Goal: Task Accomplishment & Management: Use online tool/utility

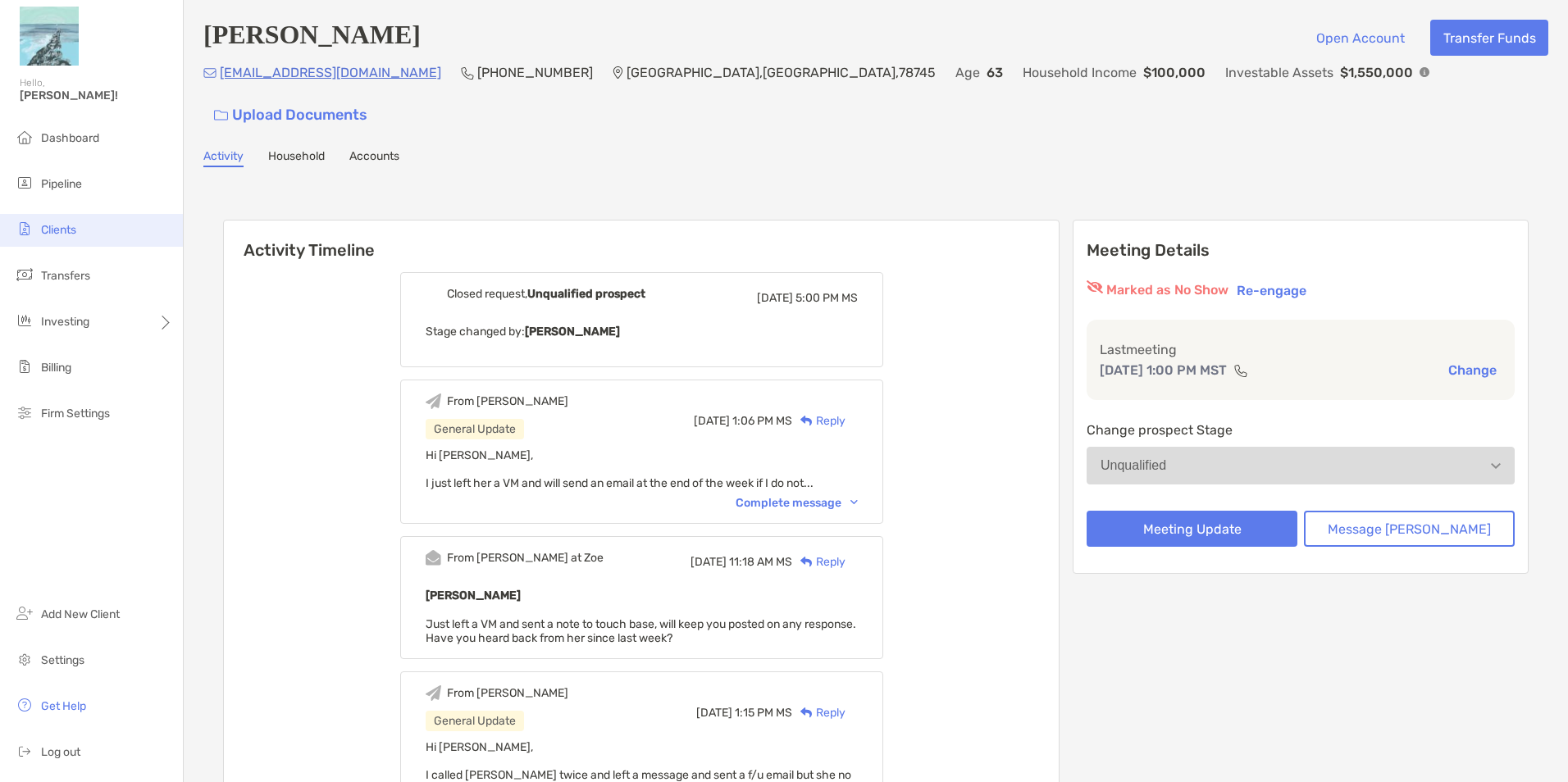
click at [82, 229] on li "Clients" at bounding box center [91, 230] width 182 height 33
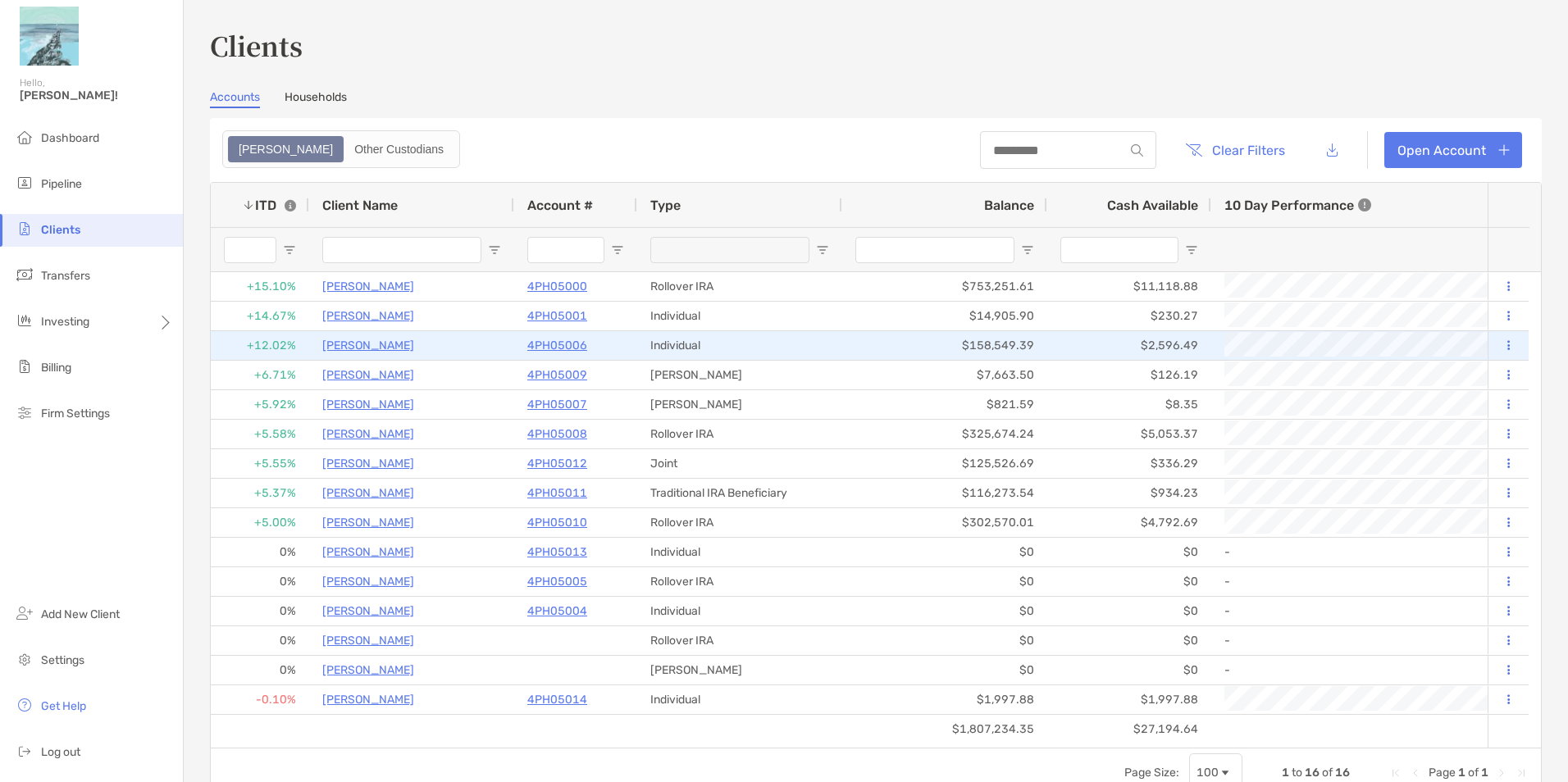
click at [389, 345] on p "[PERSON_NAME]" at bounding box center [368, 345] width 92 height 20
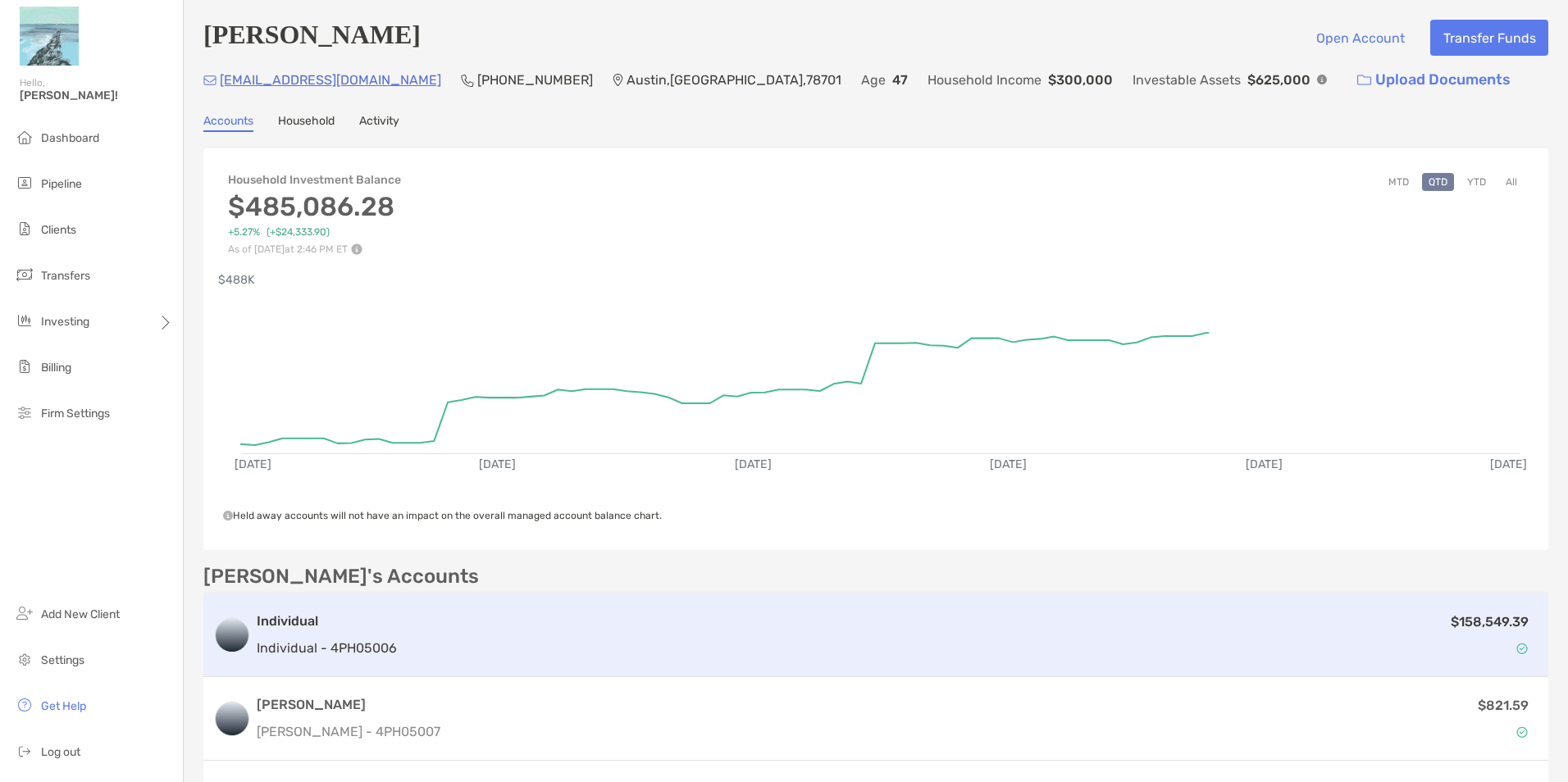
click at [477, 635] on div "$158,549.39" at bounding box center [970, 634] width 1135 height 47
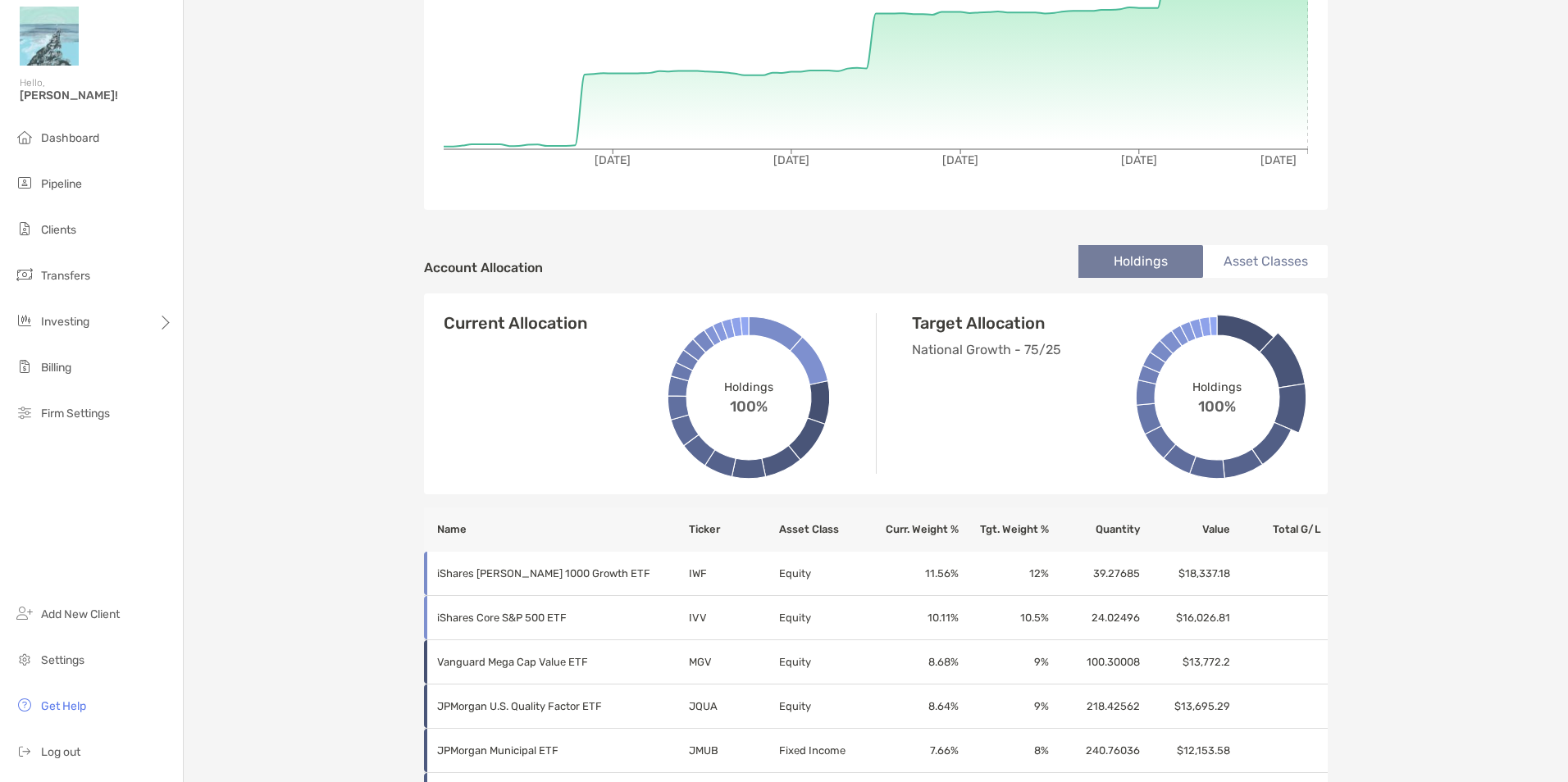
scroll to position [328, 0]
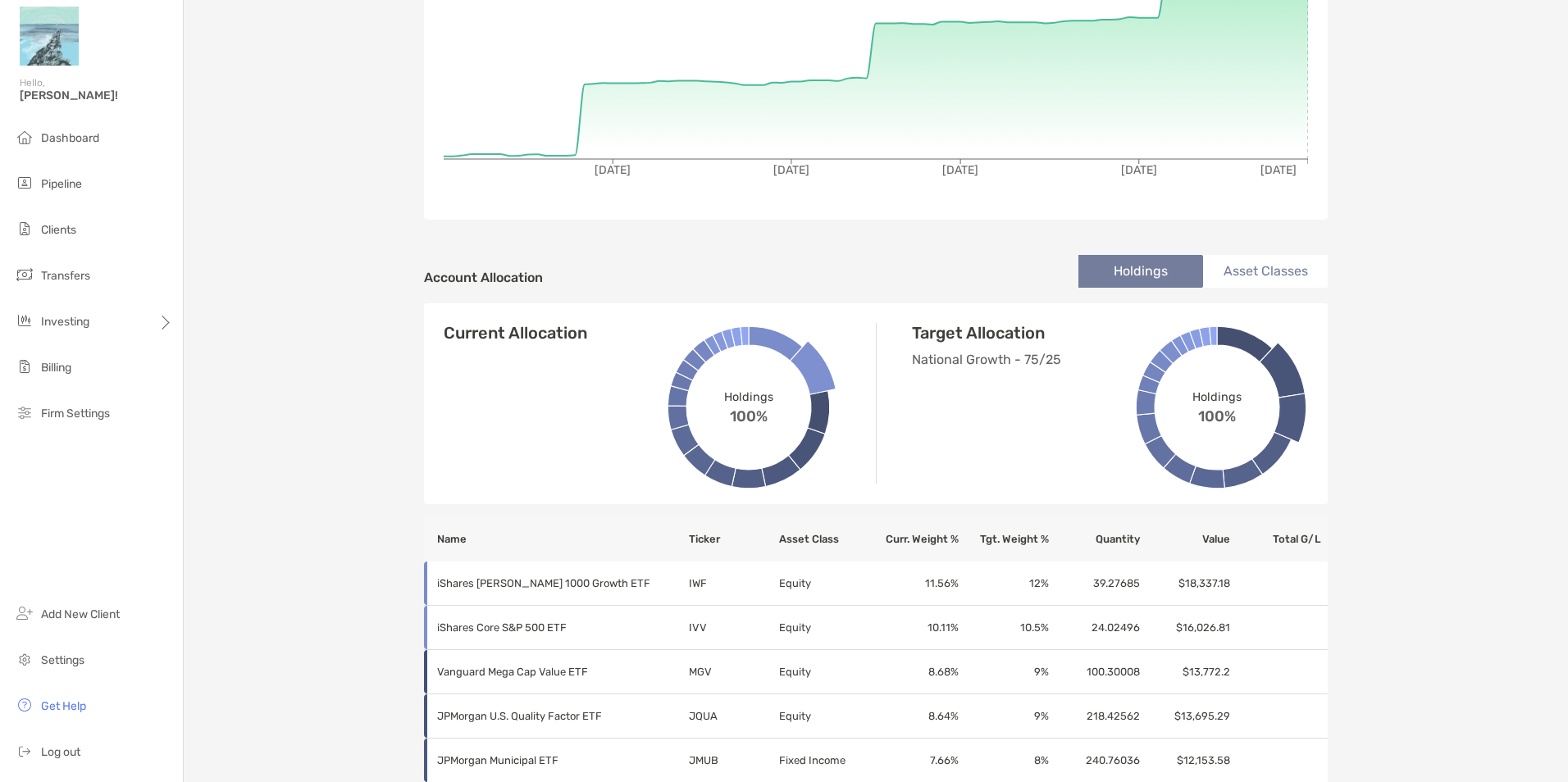
click at [1464, 520] on div "[PERSON_NAME] Individual - Individual 4PH05006 Transfer Funds Overview Info Acc…" at bounding box center [876, 559] width 1385 height 1775
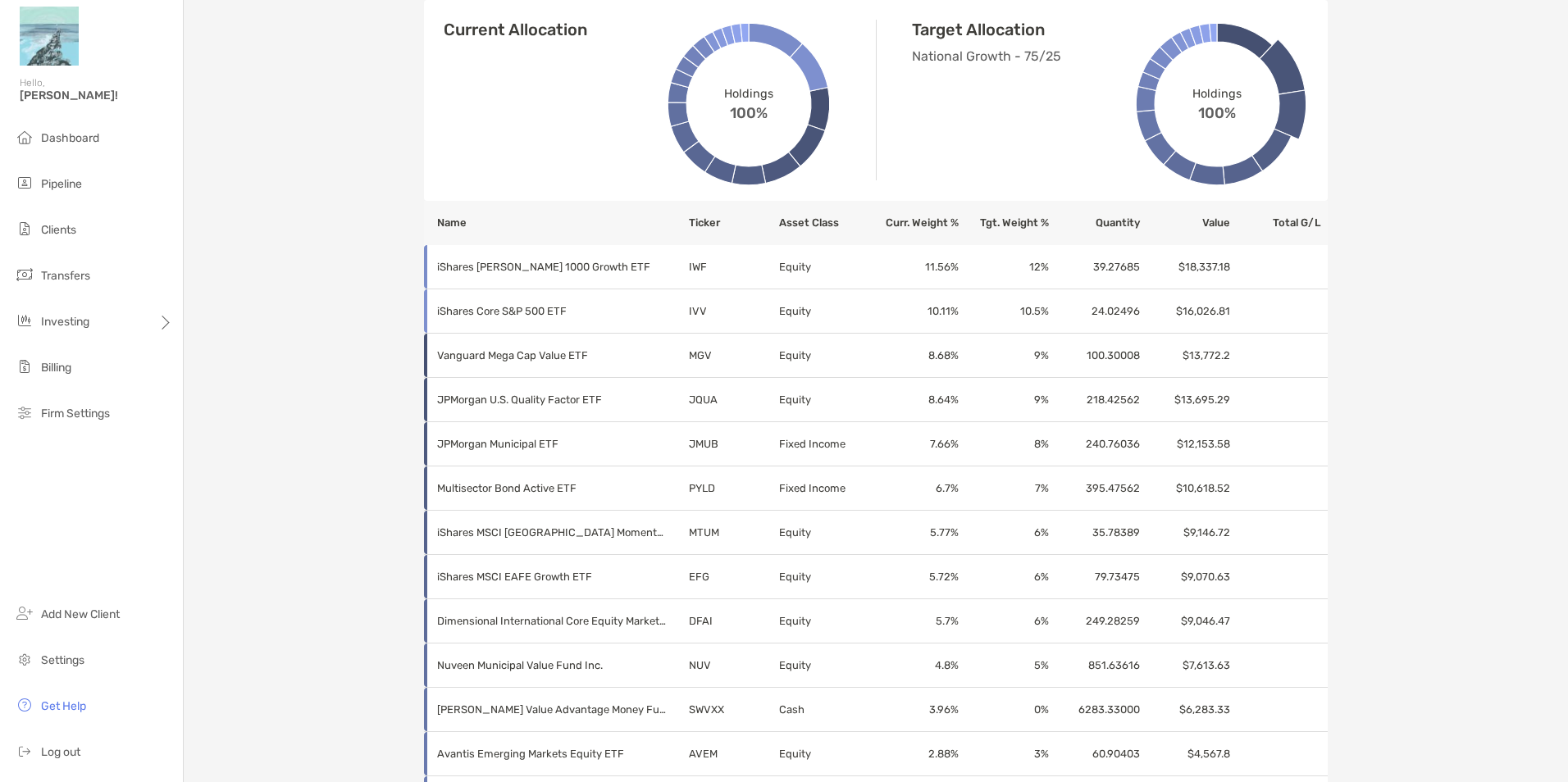
scroll to position [738, 0]
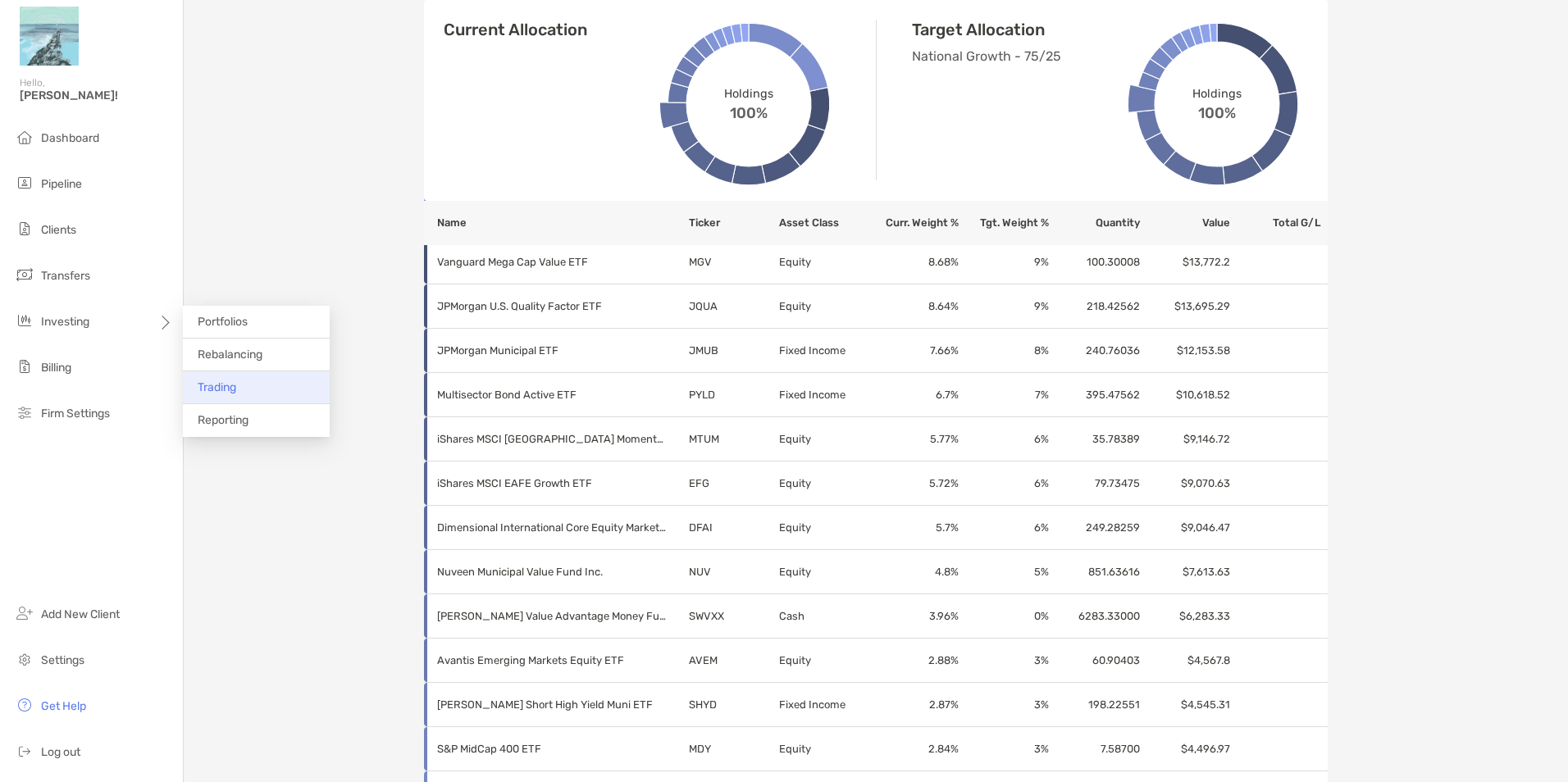
click at [245, 391] on li "Trading" at bounding box center [255, 387] width 147 height 33
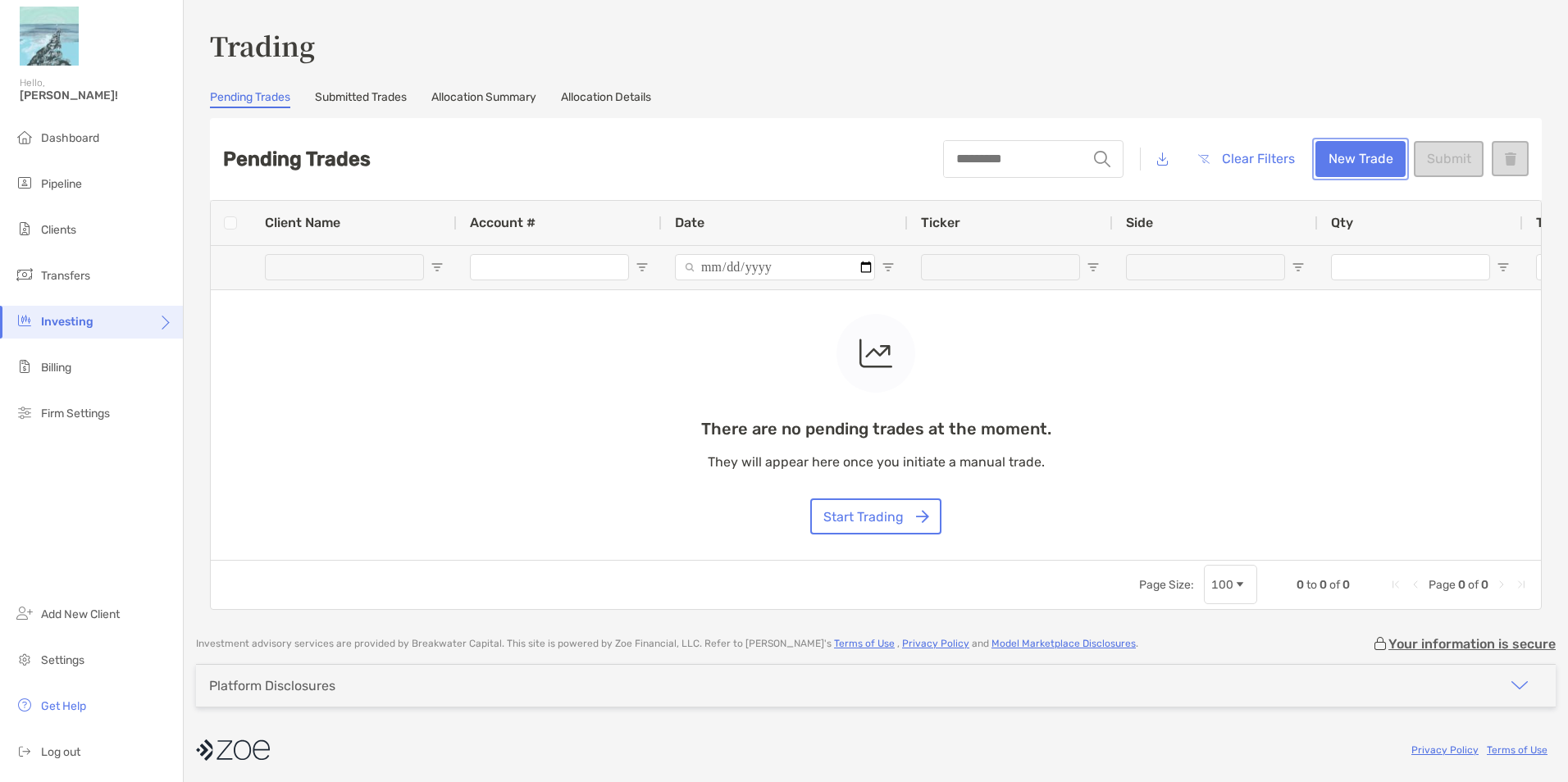
click at [1343, 168] on button "New Trade" at bounding box center [1360, 159] width 90 height 36
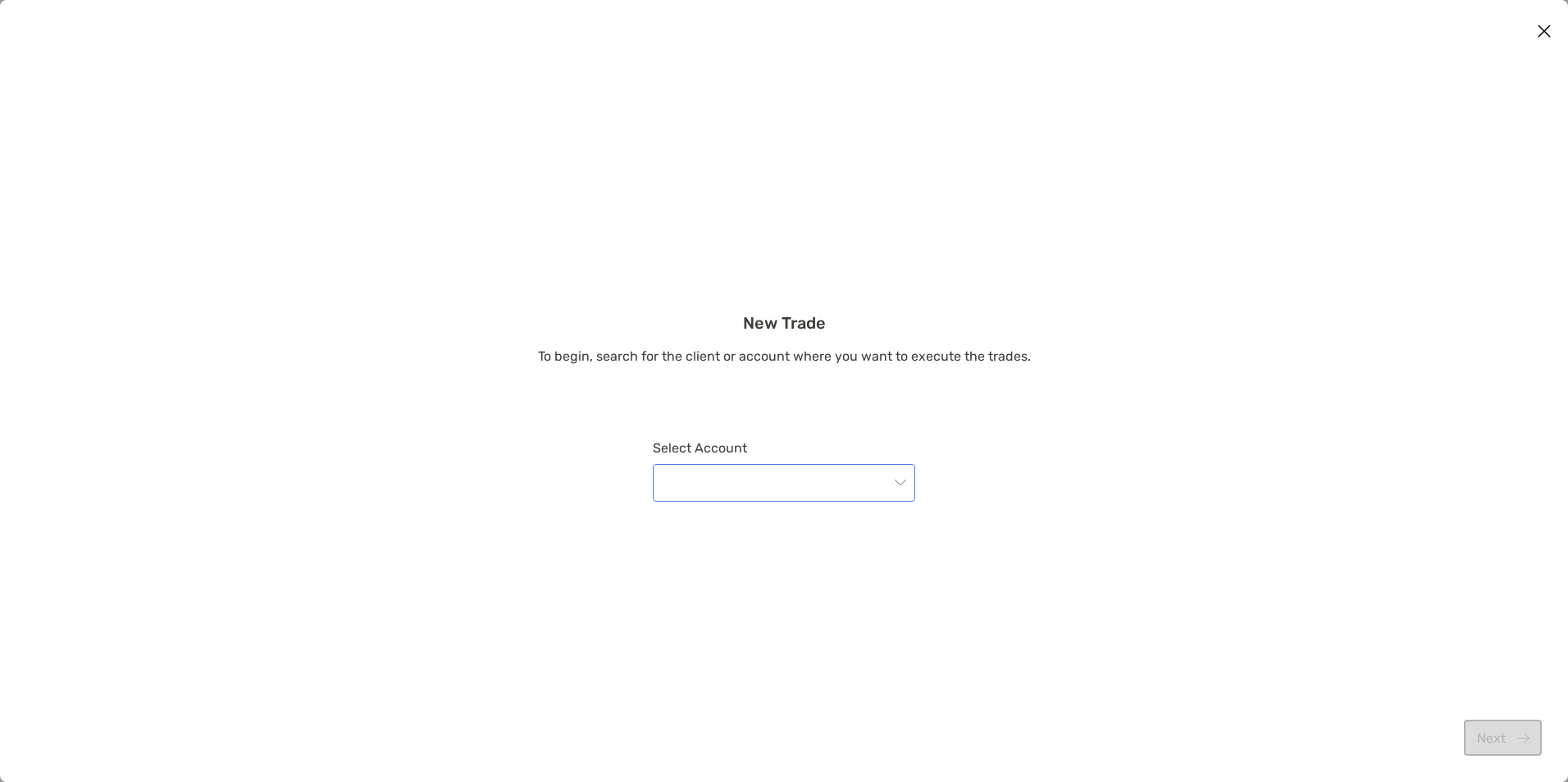
click at [726, 495] on input "modal" at bounding box center [776, 482] width 226 height 36
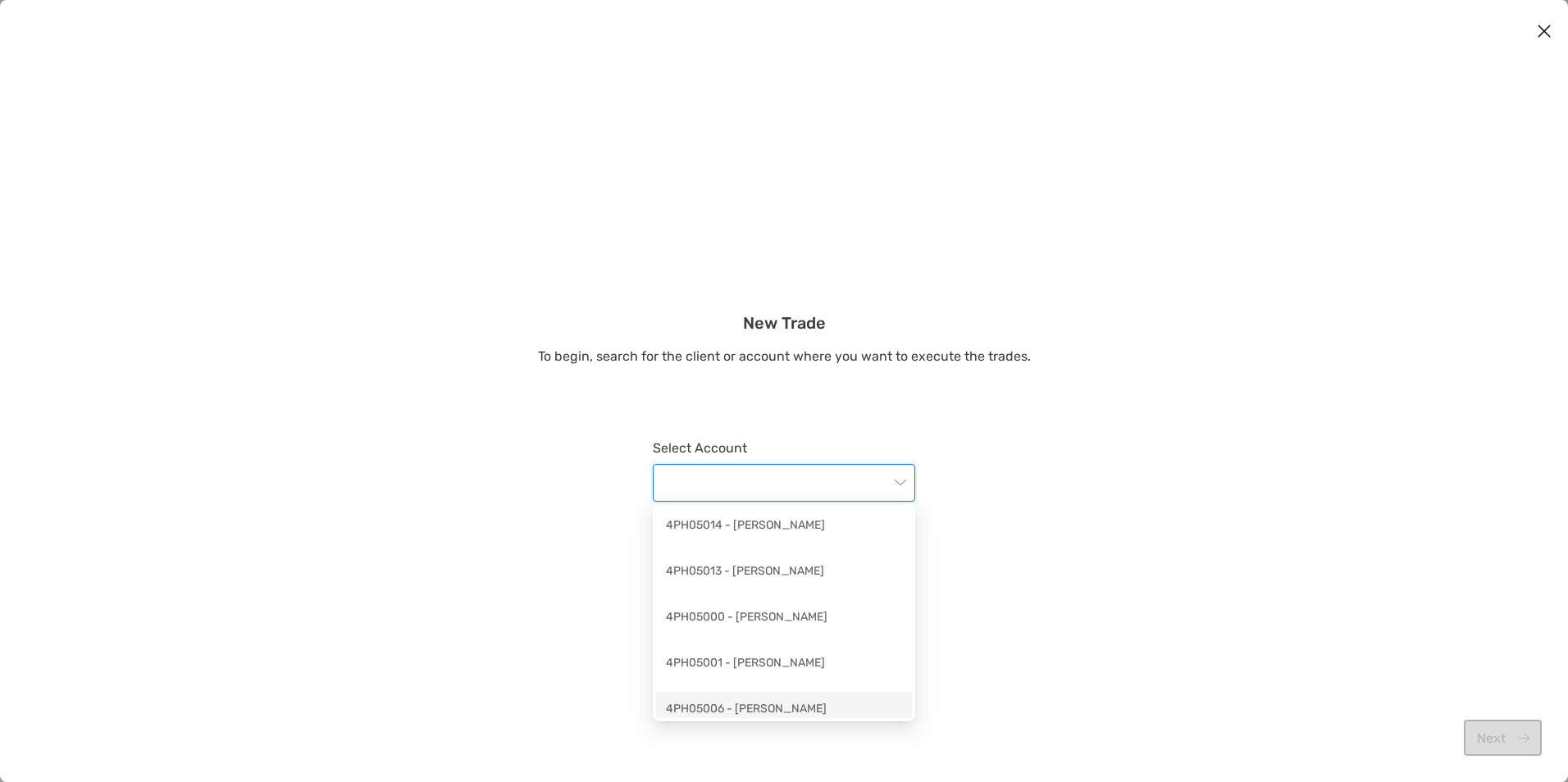
click at [721, 707] on div "4PH05006 - [PERSON_NAME]" at bounding box center [783, 710] width 236 height 20
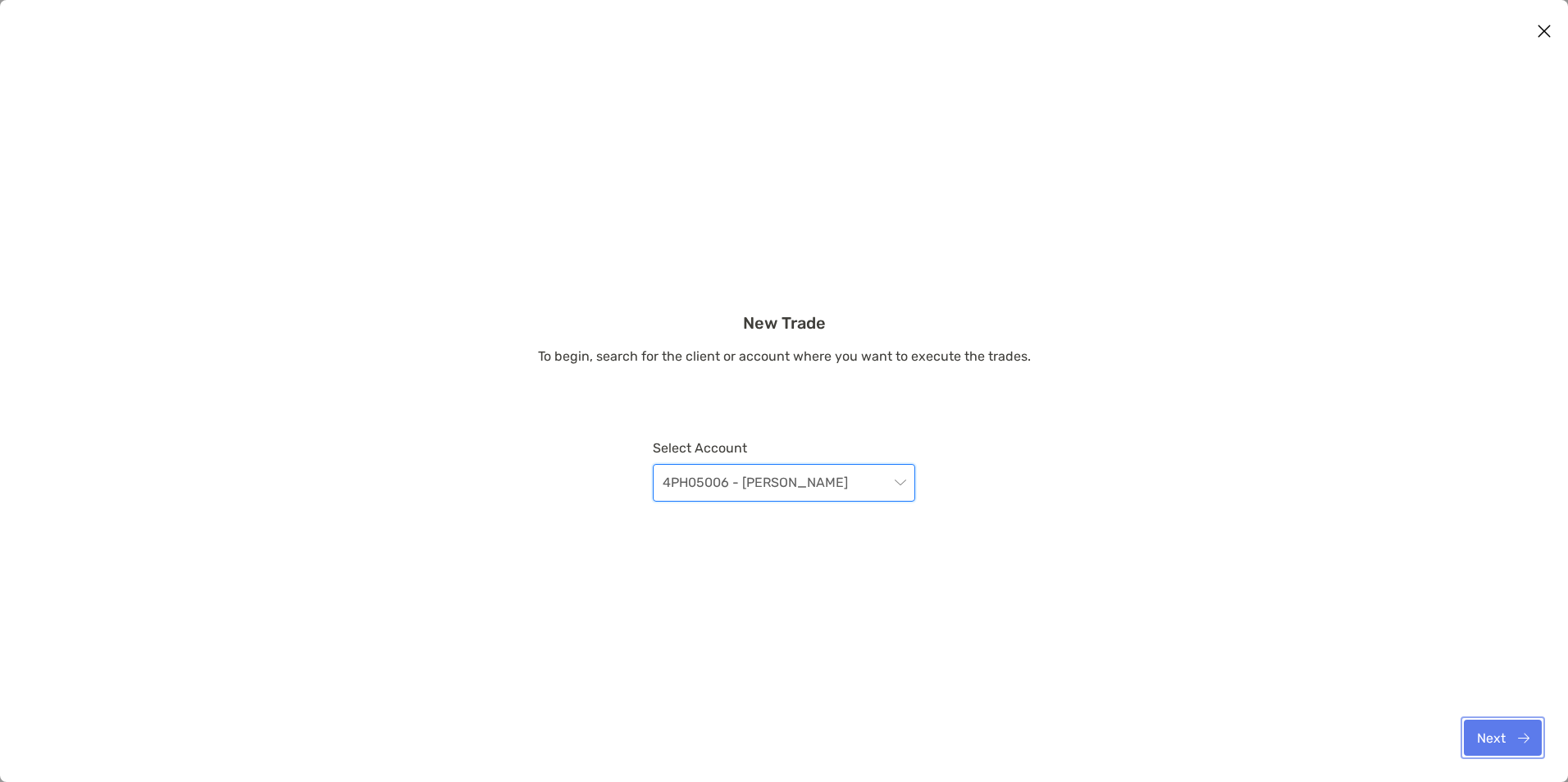
click at [1529, 732] on button "Next" at bounding box center [1503, 738] width 78 height 36
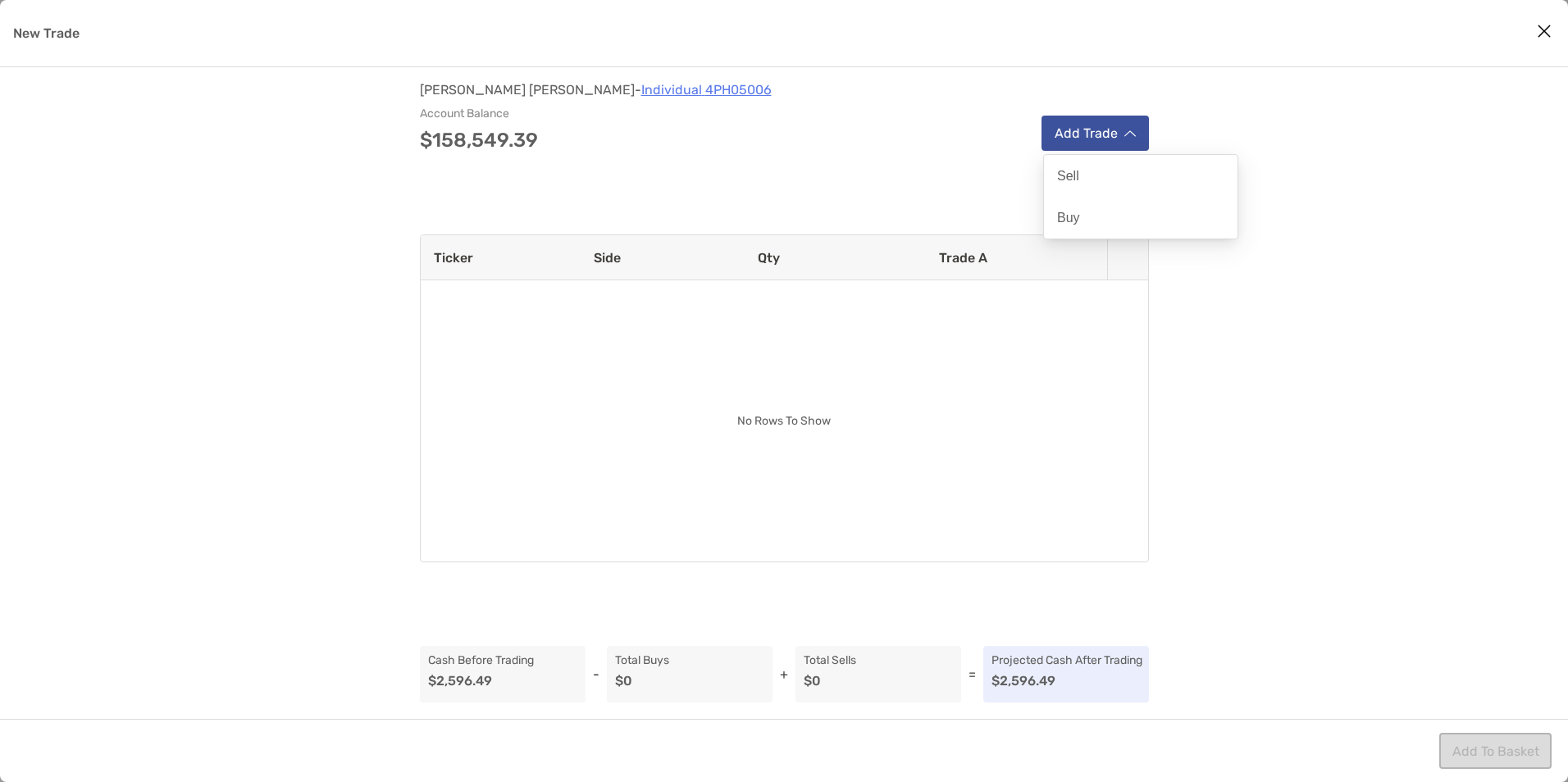
click at [1079, 138] on button "Add Trade" at bounding box center [1095, 133] width 108 height 36
click at [1084, 165] on div "Sell" at bounding box center [1140, 175] width 193 height 42
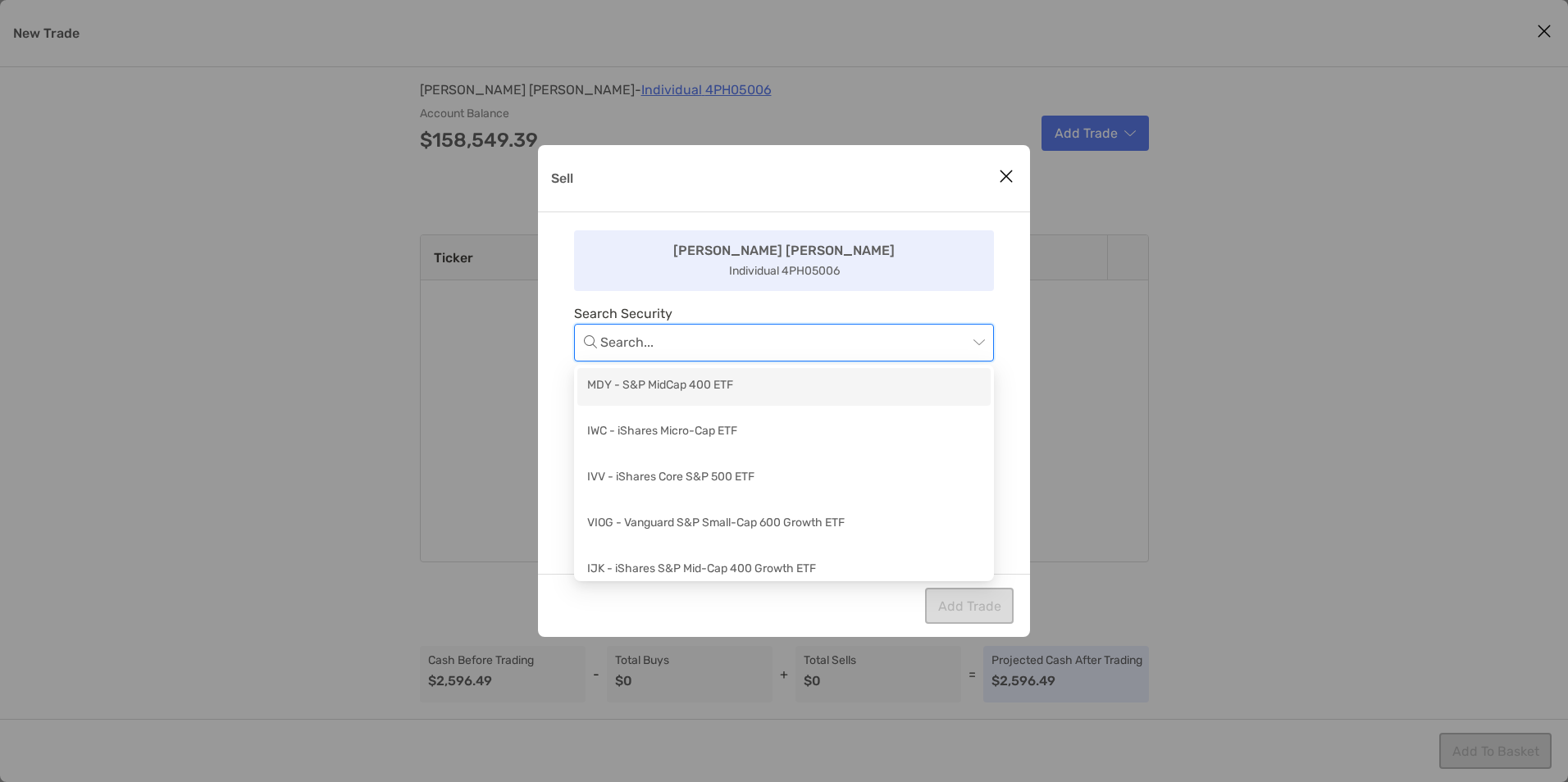
click at [684, 346] on input "Sell" at bounding box center [784, 343] width 368 height 36
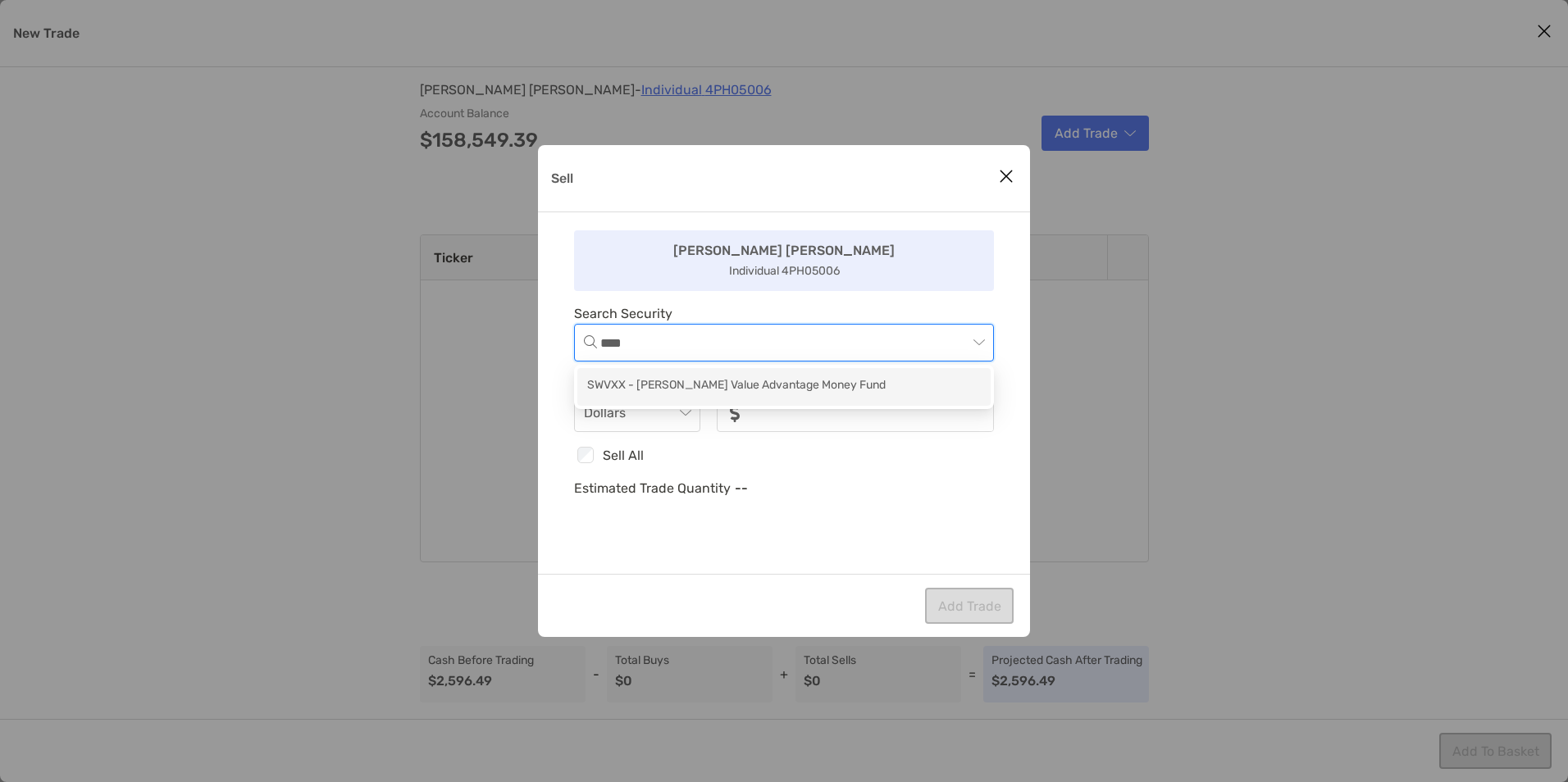
type input "*****"
click at [695, 382] on div "SWVXX - [PERSON_NAME] Value Advantage Money Fund" at bounding box center [784, 386] width 393 height 20
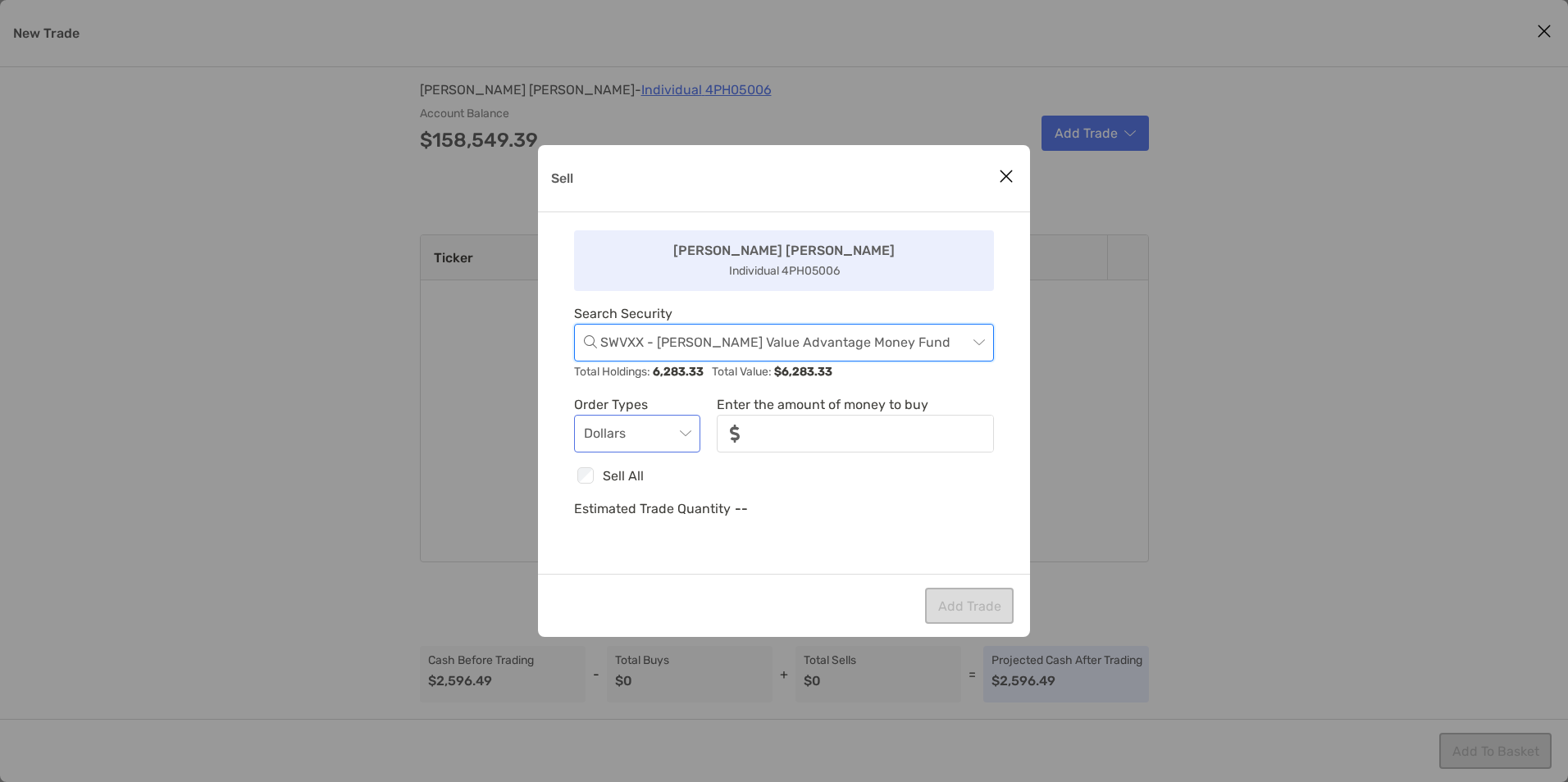
click at [675, 429] on span "Dollars" at bounding box center [637, 433] width 107 height 36
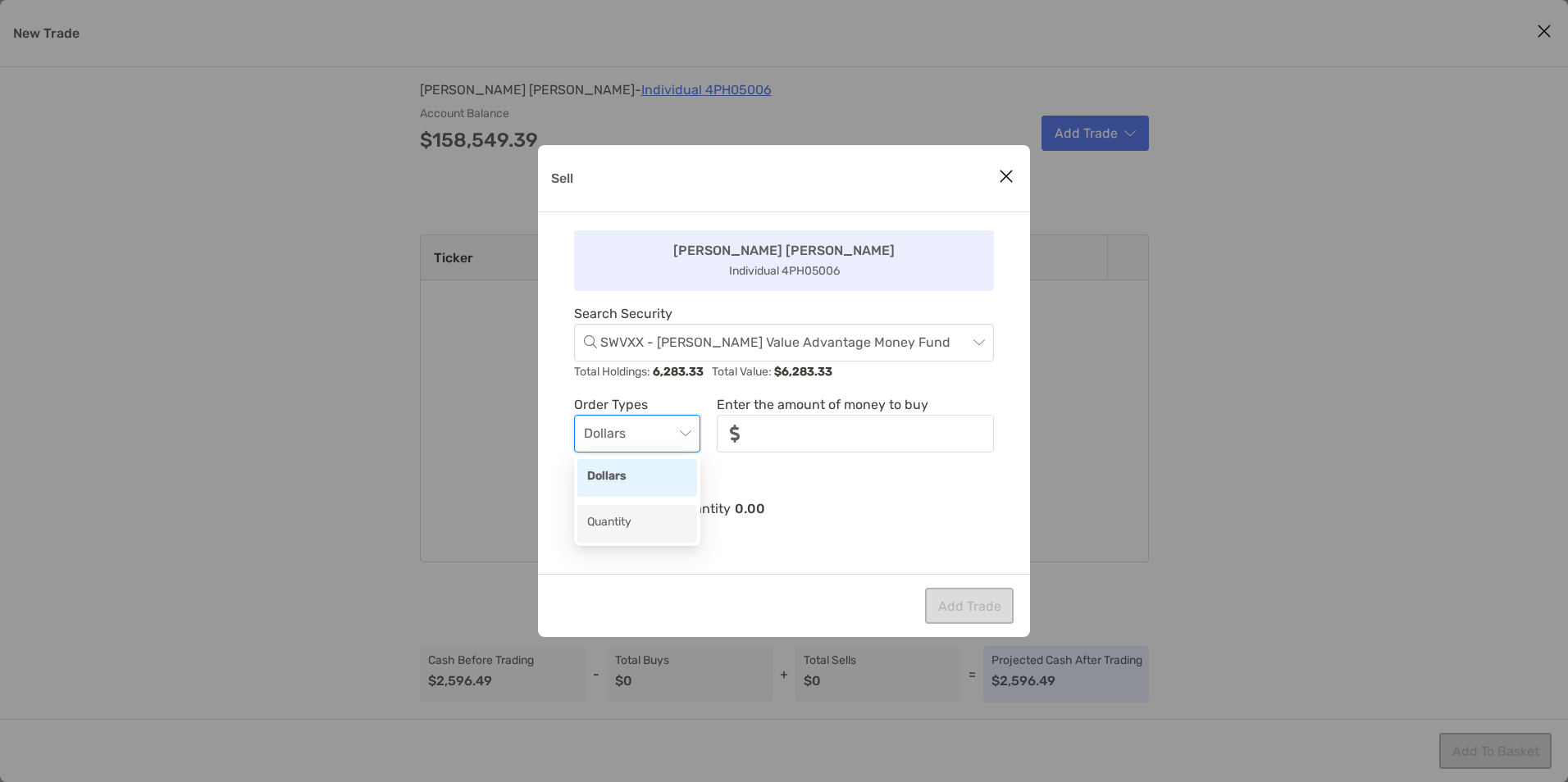
click at [646, 526] on div "Quantity" at bounding box center [637, 523] width 100 height 20
type input "*******"
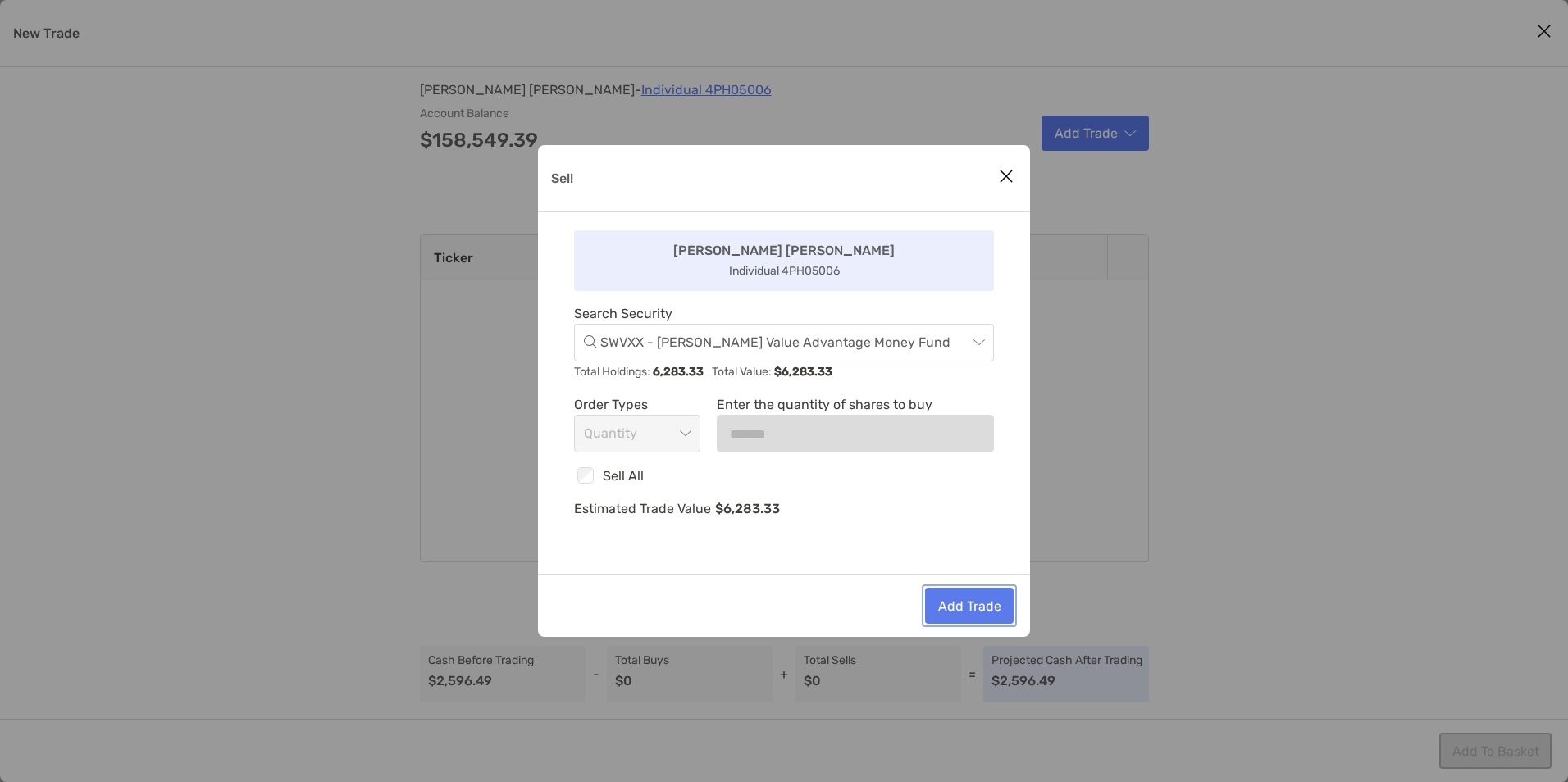
click at [951, 606] on button "Add Trade" at bounding box center [969, 606] width 89 height 36
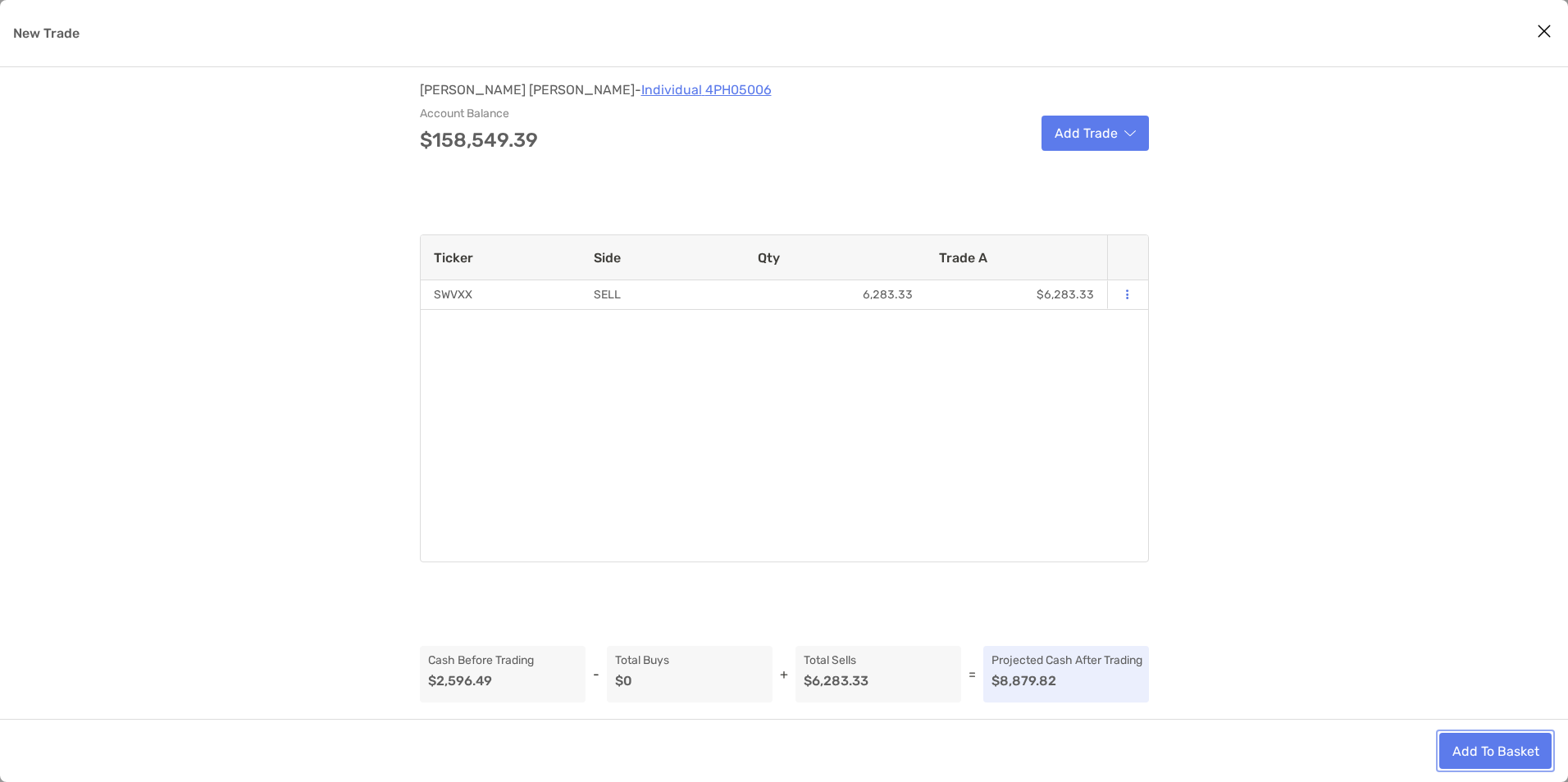
click at [1468, 756] on button "Add To Basket" at bounding box center [1495, 751] width 112 height 36
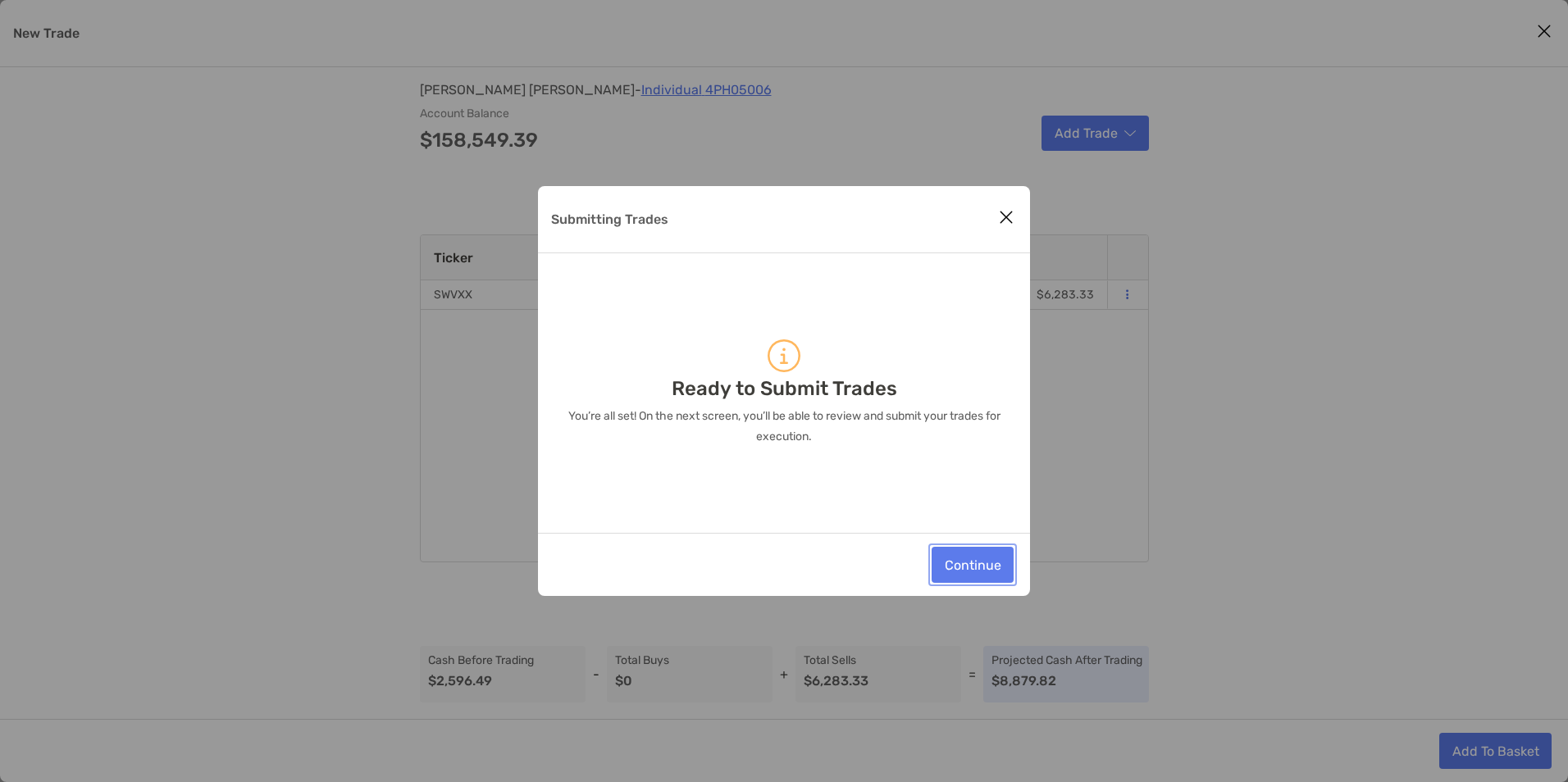
click at [969, 571] on button "Continue" at bounding box center [973, 565] width 82 height 36
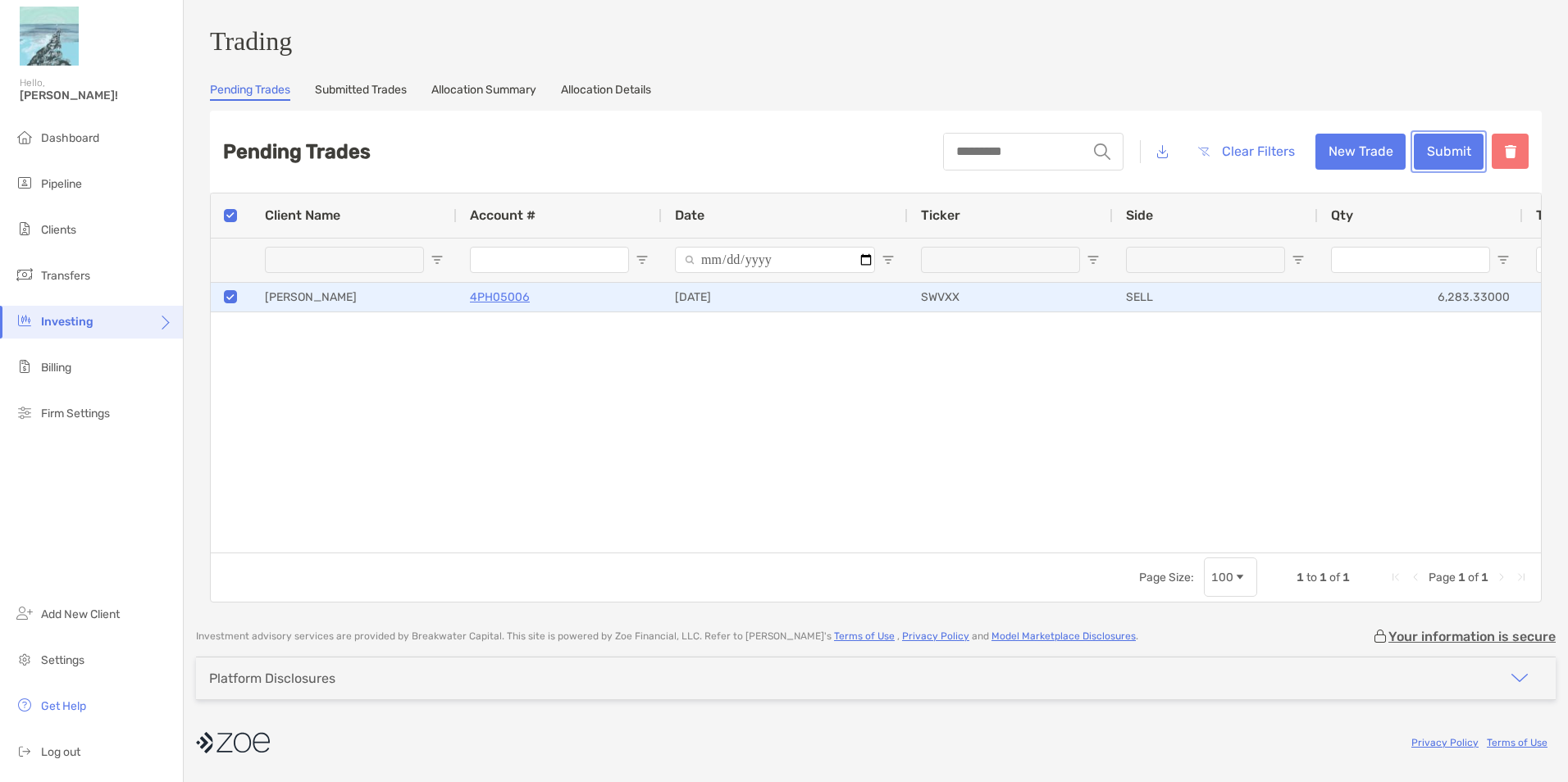
click at [1450, 160] on button "Submit" at bounding box center [1449, 151] width 69 height 36
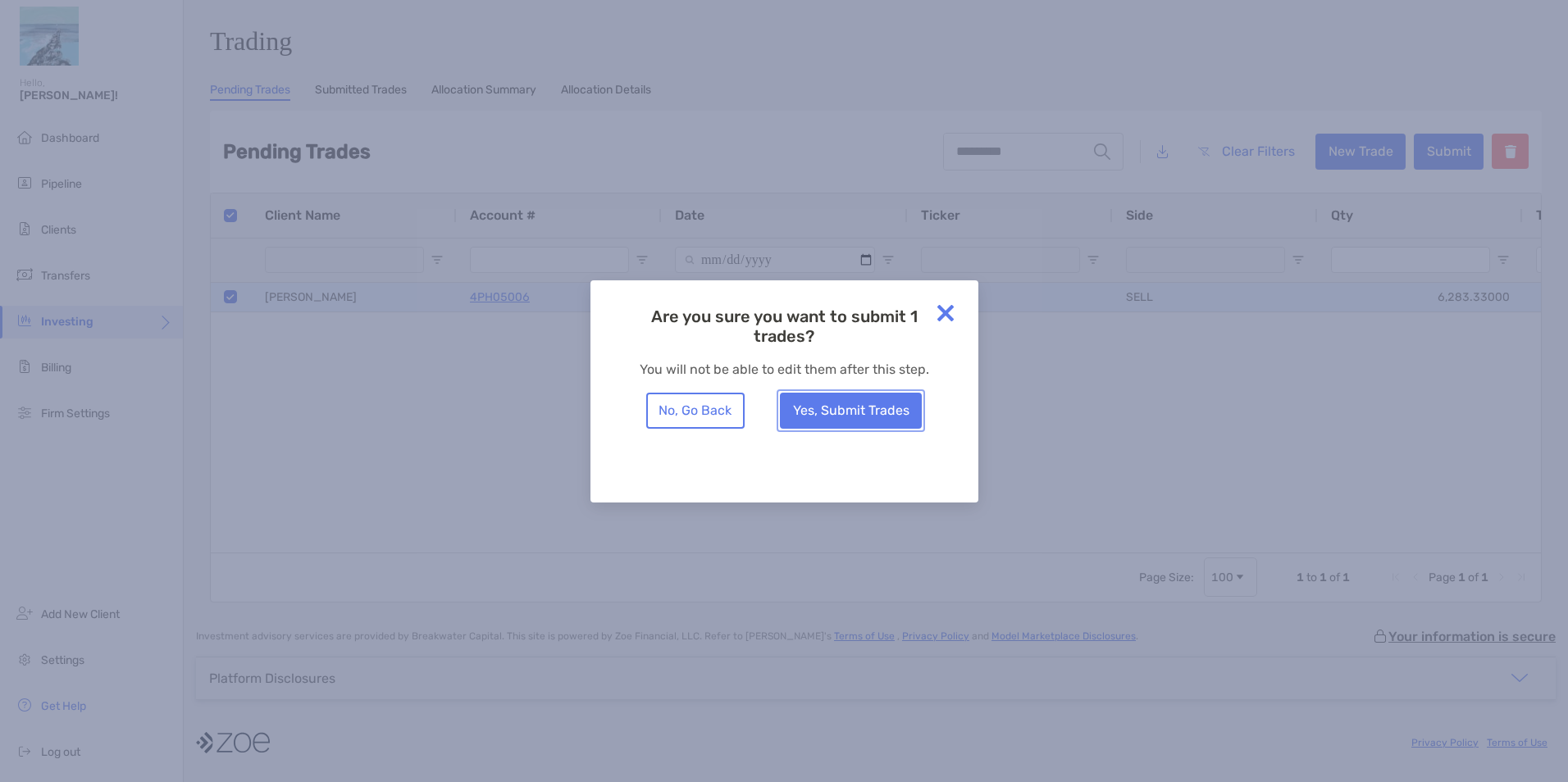
click at [869, 415] on button "Yes, Submit Trades" at bounding box center [850, 410] width 141 height 36
